Goal: Task Accomplishment & Management: Complete application form

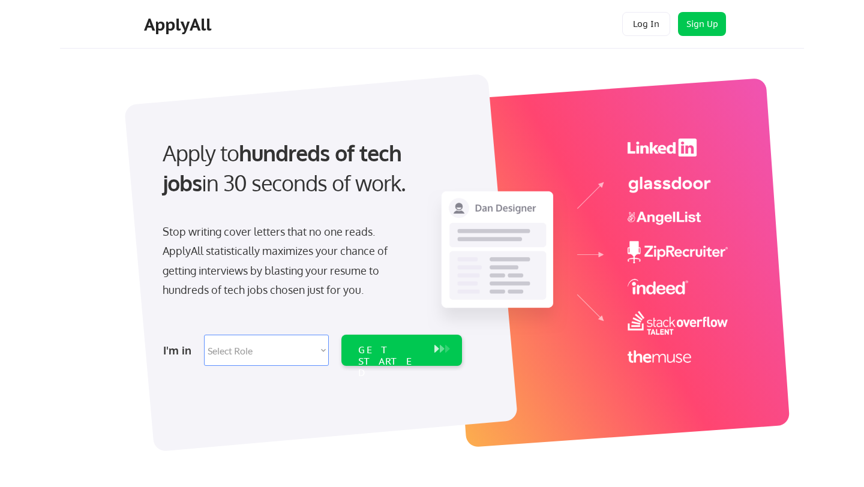
click at [289, 357] on select "Select Role Software Engineering Product Management Customer Success Sales UI/U…" at bounding box center [266, 350] width 125 height 31
select select ""customer_support""
click at [204, 335] on select "Select Role Software Engineering Product Management Customer Success Sales UI/U…" at bounding box center [266, 350] width 125 height 31
select select ""customer_support""
click at [387, 347] on div "GET STARTED" at bounding box center [390, 361] width 64 height 35
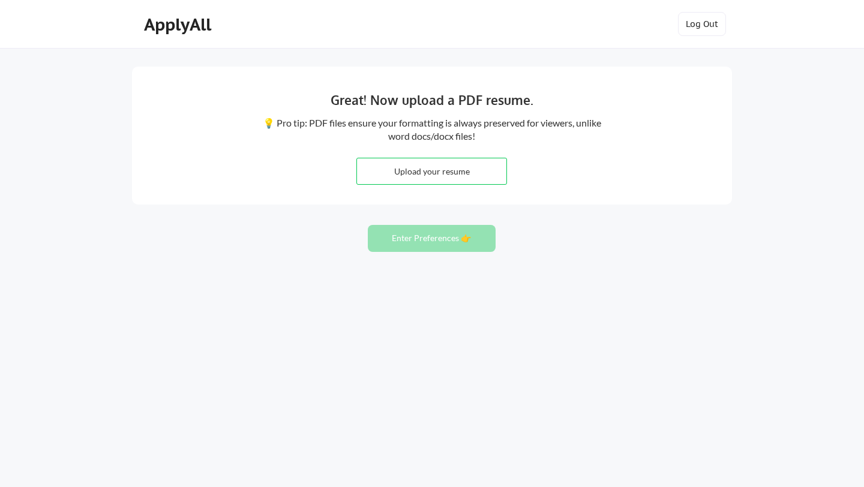
click at [434, 173] on input "file" at bounding box center [431, 171] width 149 height 26
type input "C:\fakepath\RAJBKANAGA_BALASUBRAMANIAM_090825.pdf"
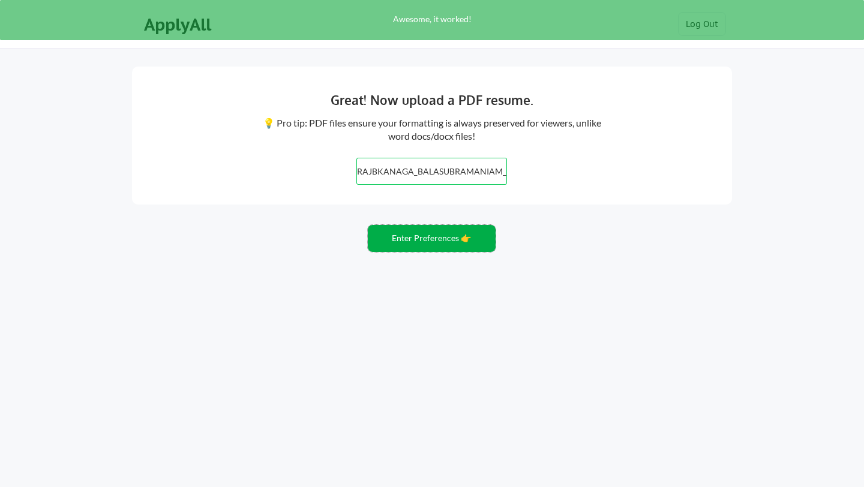
click at [428, 239] on button "Enter Preferences 👉" at bounding box center [432, 238] width 128 height 27
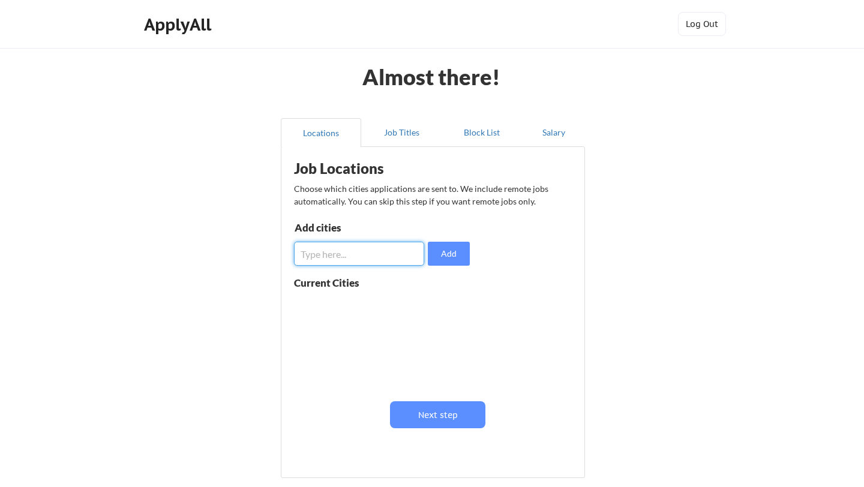
click at [367, 260] on input "input" at bounding box center [359, 254] width 130 height 24
type input "k"
type input "malaysia"
click at [450, 253] on button "Add" at bounding box center [449, 254] width 42 height 24
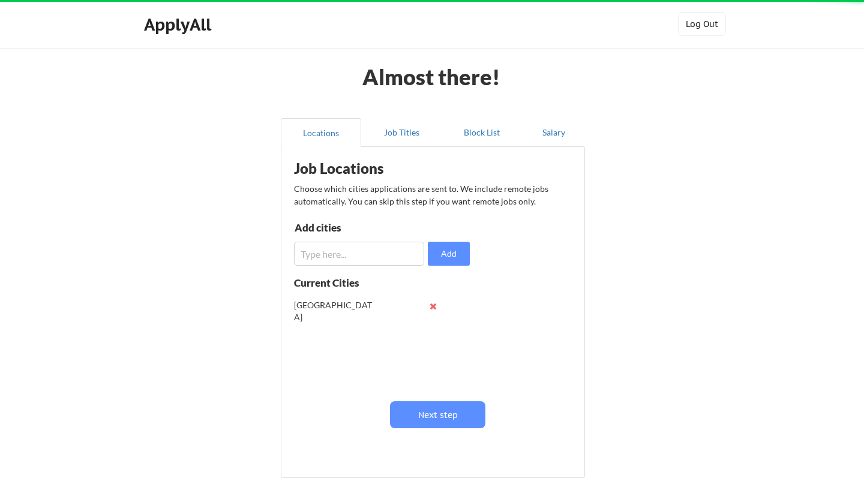
click at [367, 255] on input "input" at bounding box center [359, 254] width 130 height 24
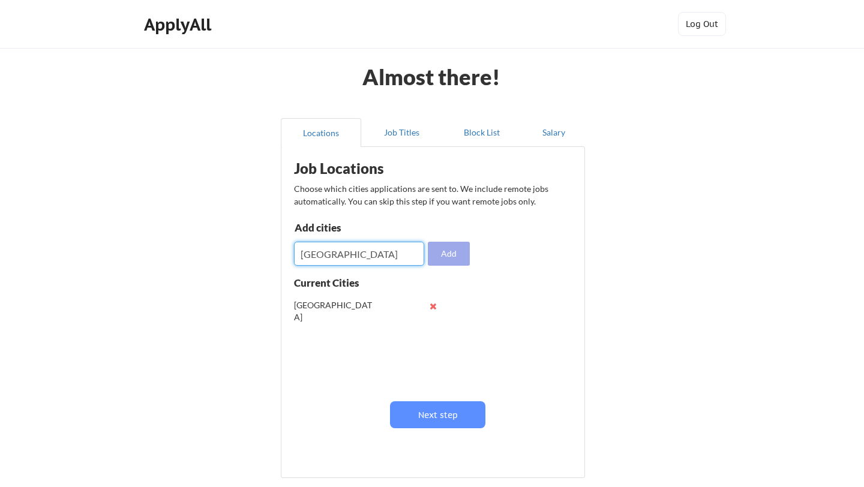
type input "kuala lumpur"
click at [452, 248] on button "Add" at bounding box center [449, 254] width 42 height 24
click at [377, 257] on input "input" at bounding box center [359, 254] width 130 height 24
type input "singapore"
click at [443, 257] on button "Add" at bounding box center [449, 254] width 42 height 24
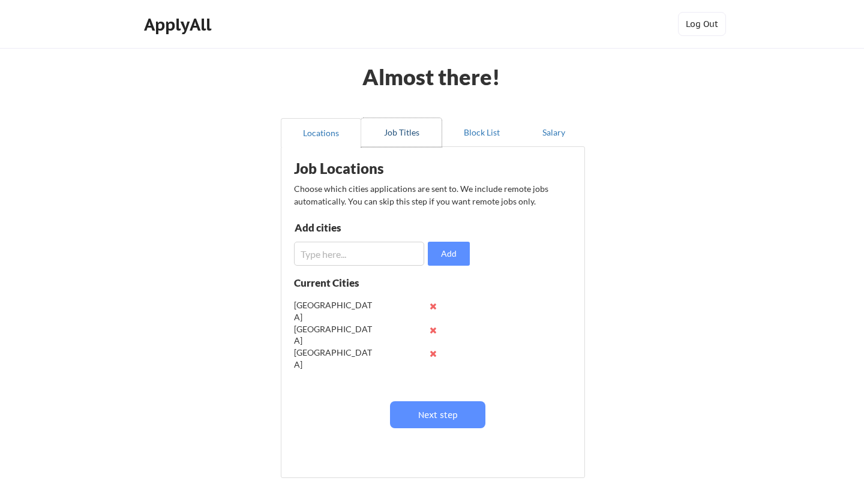
click at [402, 139] on button "Job Titles" at bounding box center [401, 132] width 80 height 29
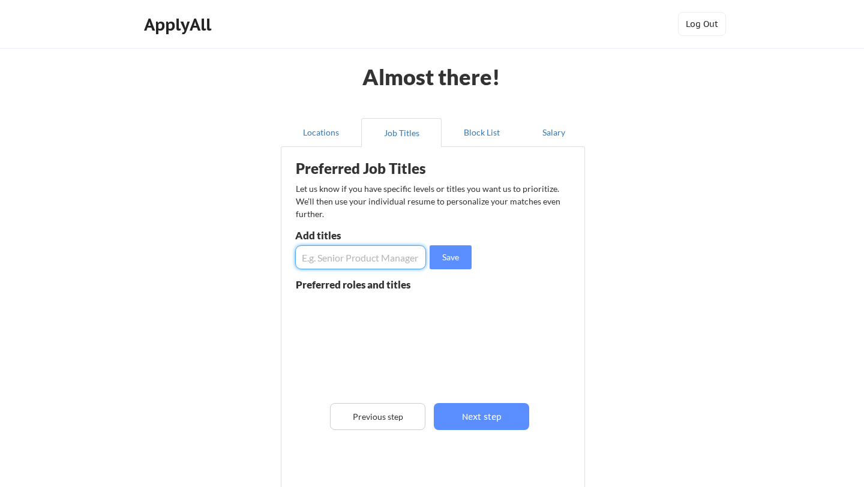
click at [364, 251] on input "input" at bounding box center [360, 257] width 131 height 24
type input "head of operations"
click at [452, 253] on button "Save" at bounding box center [450, 257] width 42 height 24
click at [378, 260] on input "input" at bounding box center [360, 257] width 131 height 24
type input "head of support"
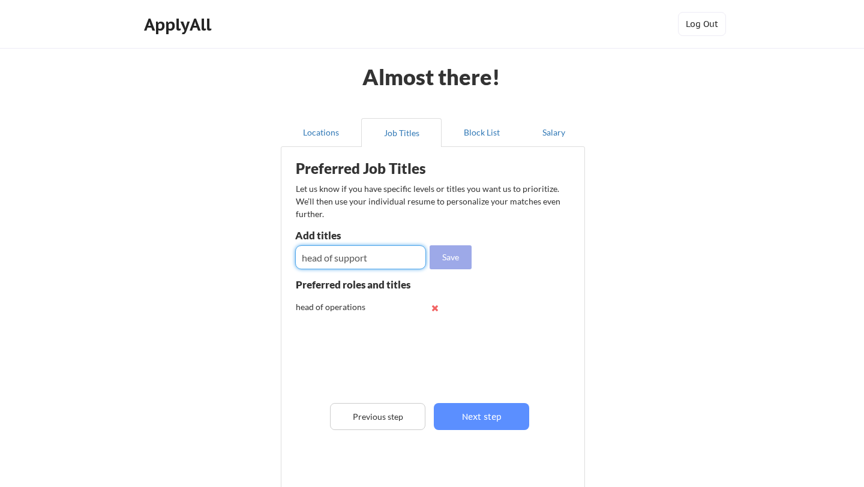
click at [434, 254] on button "Save" at bounding box center [450, 257] width 42 height 24
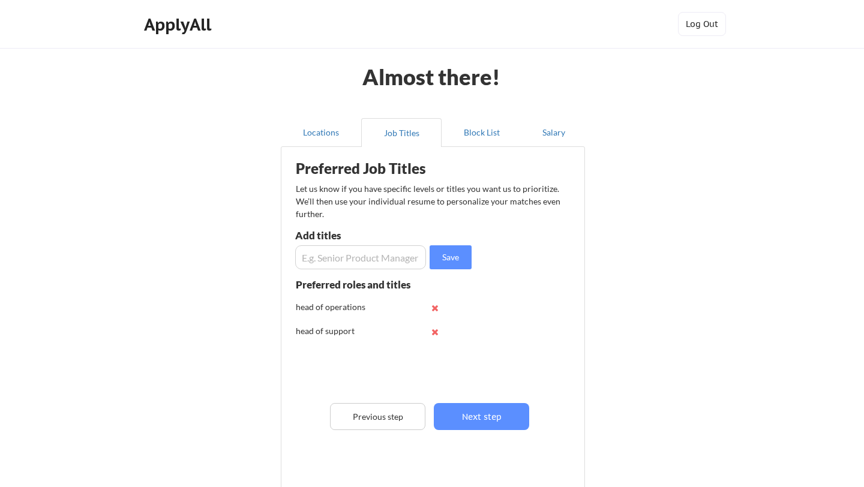
click at [370, 263] on input "input" at bounding box center [360, 257] width 131 height 24
type input "support manager"
click at [448, 254] on button "Save" at bounding box center [450, 257] width 42 height 24
click at [351, 245] on input "input" at bounding box center [360, 257] width 131 height 24
type input "operations manager"
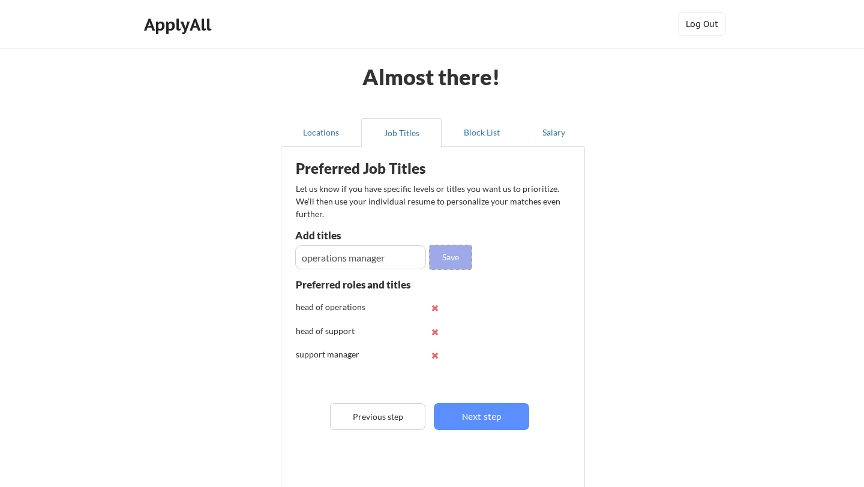
click at [452, 248] on button "Save" at bounding box center [450, 257] width 42 height 24
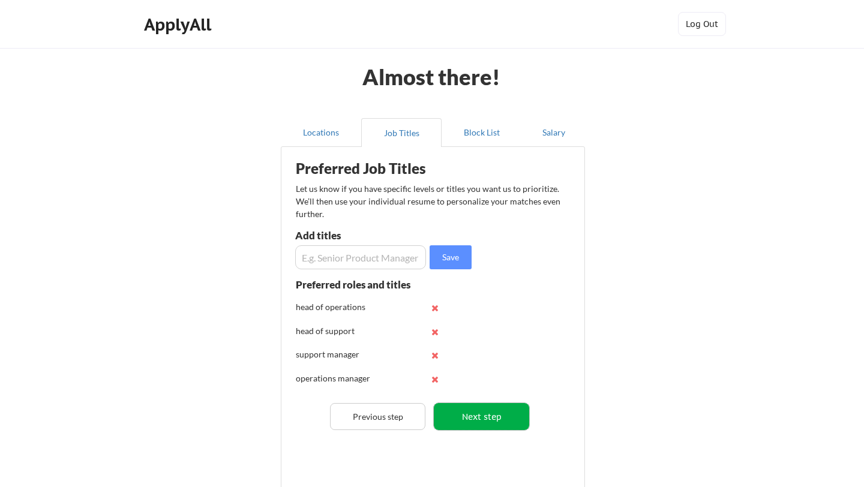
click at [477, 419] on button "Next step" at bounding box center [481, 416] width 95 height 27
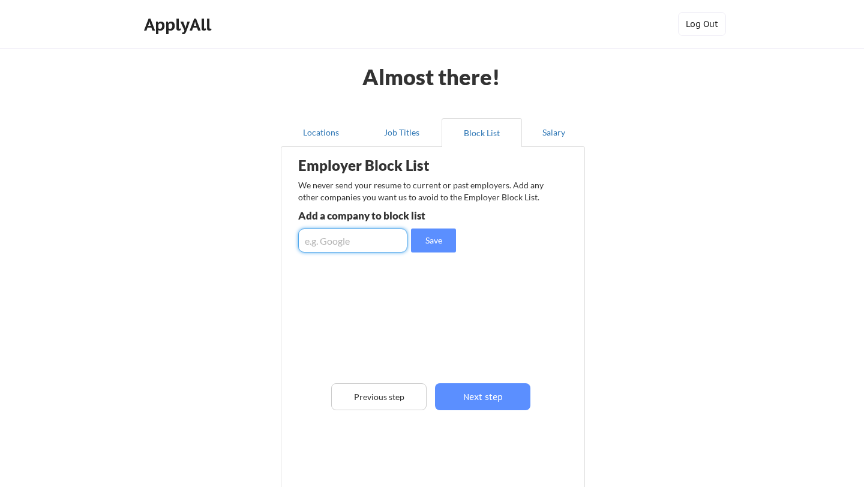
click at [358, 238] on input "input" at bounding box center [352, 241] width 109 height 24
type input "quantios"
click at [438, 241] on button "Save" at bounding box center [433, 241] width 45 height 24
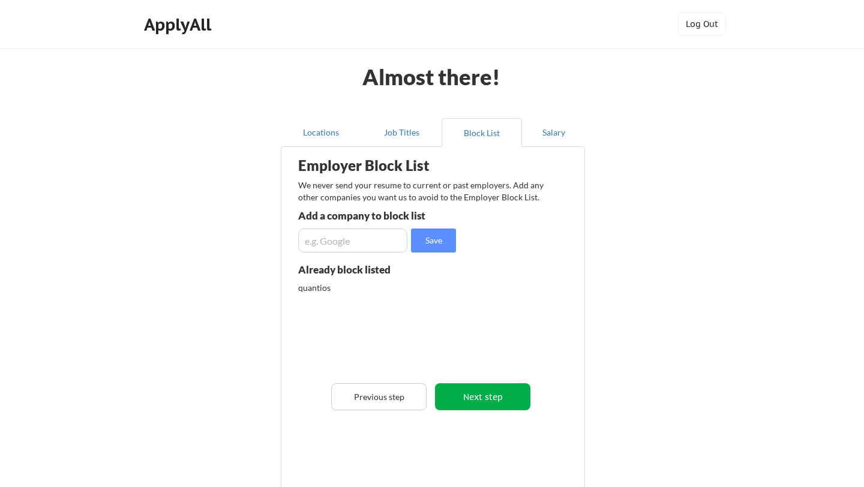
click at [502, 399] on button "Next step" at bounding box center [482, 396] width 95 height 27
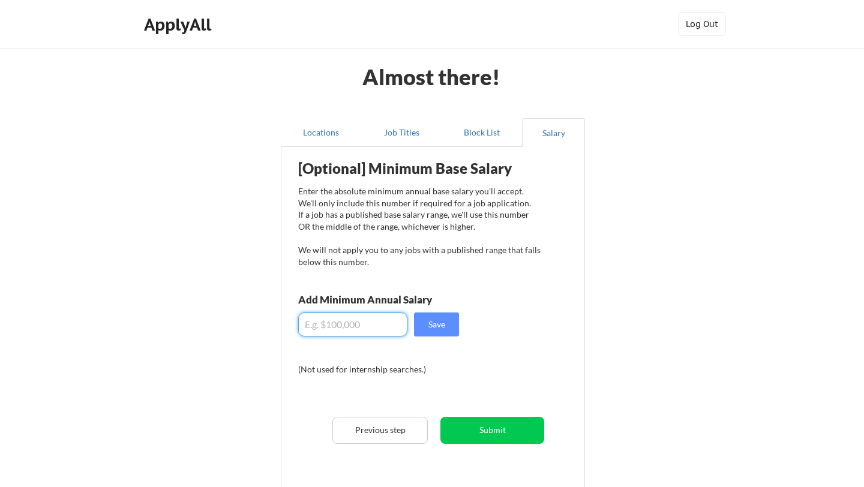
click at [355, 326] on input "input" at bounding box center [352, 325] width 109 height 24
type input "$5,000"
click at [427, 332] on button "Save" at bounding box center [436, 325] width 45 height 24
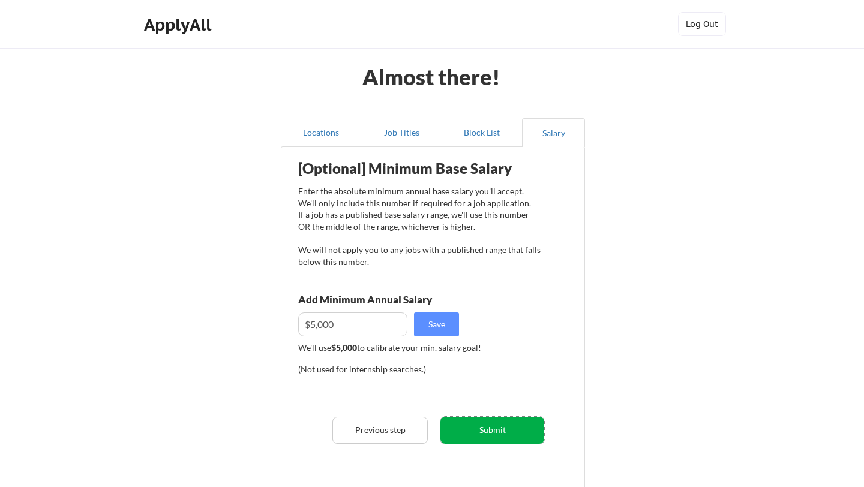
click at [497, 428] on button "Submit" at bounding box center [492, 430] width 104 height 27
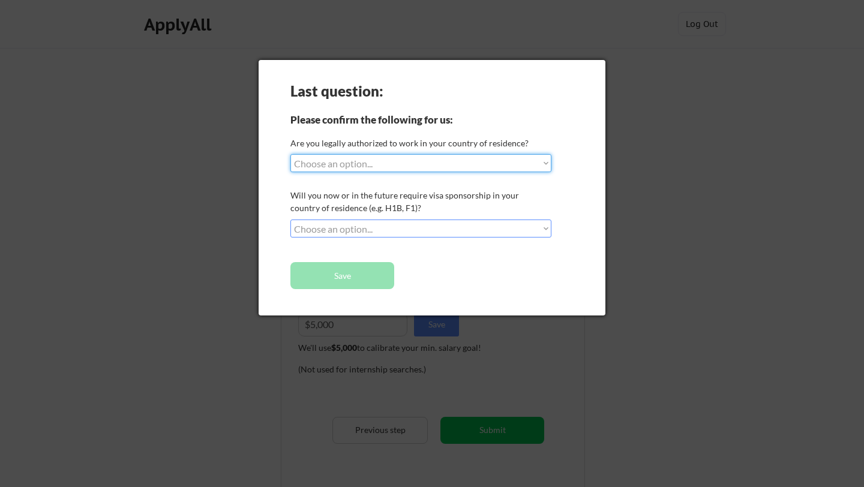
click at [380, 163] on select "Choose an option... Yes, I am a US Citizen Yes, I am a Canadian Citizen Yes, I …" at bounding box center [420, 163] width 261 height 18
select select ""no__i_am_not__yet__authorized""
click at [290, 154] on select "Choose an option... Yes, I am a US Citizen Yes, I am a Canadian Citizen Yes, I …" at bounding box center [420, 163] width 261 height 18
click at [408, 229] on select "Choose an option... No, I will not need sponsorship Yes, I will need sponsorship" at bounding box center [420, 229] width 261 height 18
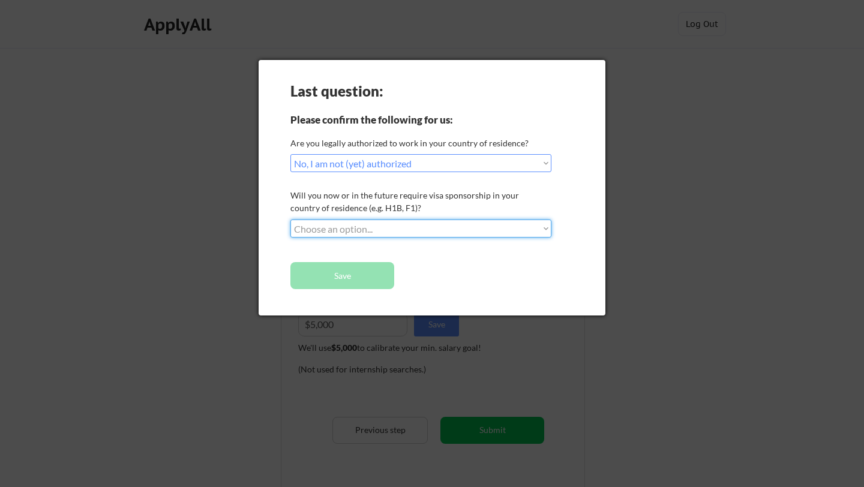
select select ""yes__i_will_need_sponsorship""
click at [290, 220] on select "Choose an option... No, I will not need sponsorship Yes, I will need sponsorship" at bounding box center [420, 229] width 261 height 18
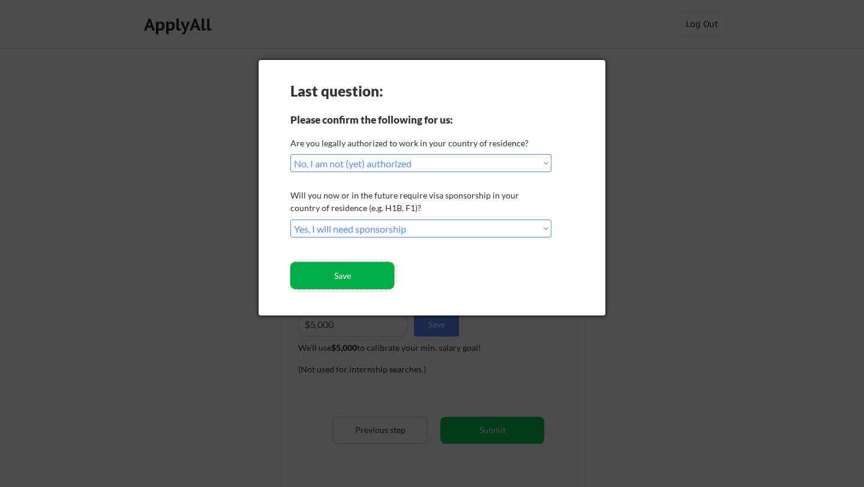
click at [358, 276] on button "Save" at bounding box center [342, 275] width 104 height 27
